Goal: Task Accomplishment & Management: Complete application form

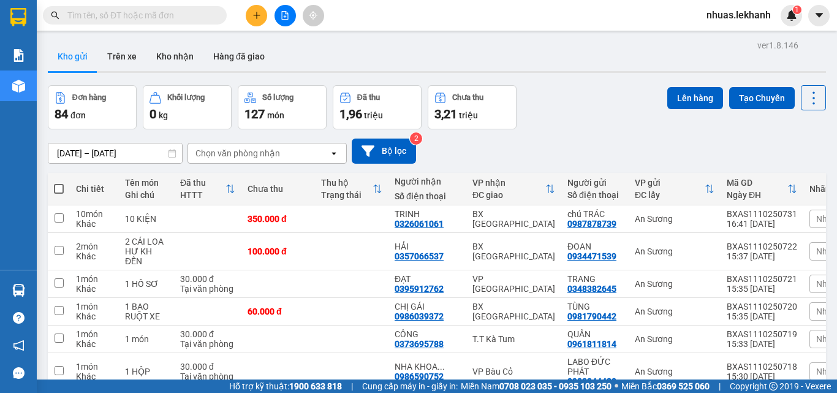
click at [112, 6] on span at bounding box center [135, 15] width 184 height 18
click at [75, 10] on input "text" at bounding box center [139, 15] width 145 height 13
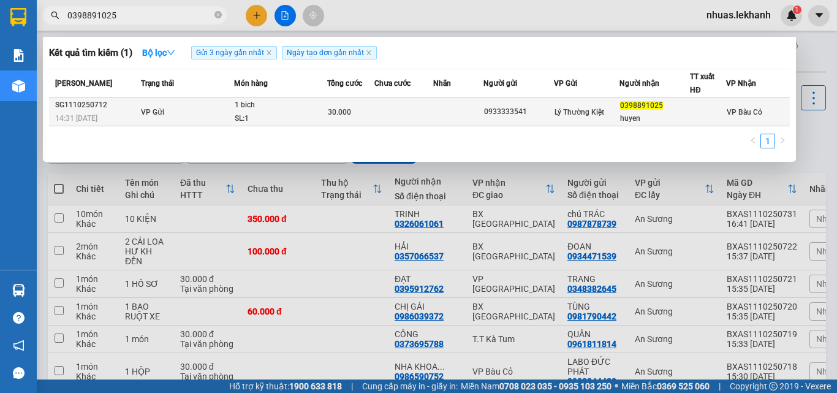
type input "0398891025"
click at [516, 99] on td "0933333541" at bounding box center [518, 112] width 70 height 28
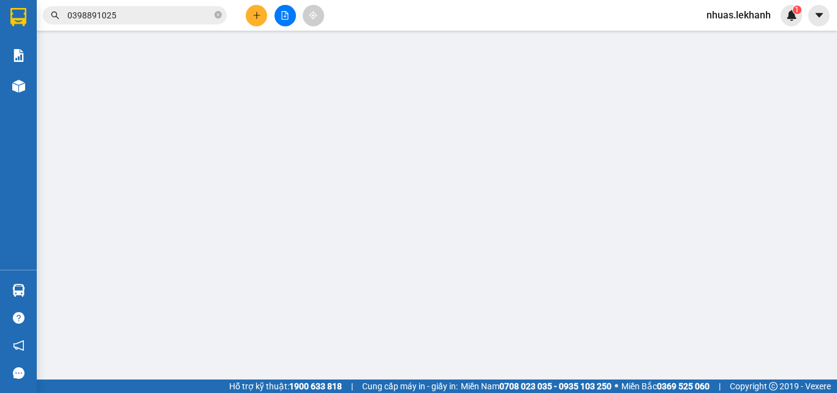
type input "0933333541"
type input "0398891025"
type input "huyen"
type input "30.000"
